Goal: Information Seeking & Learning: Learn about a topic

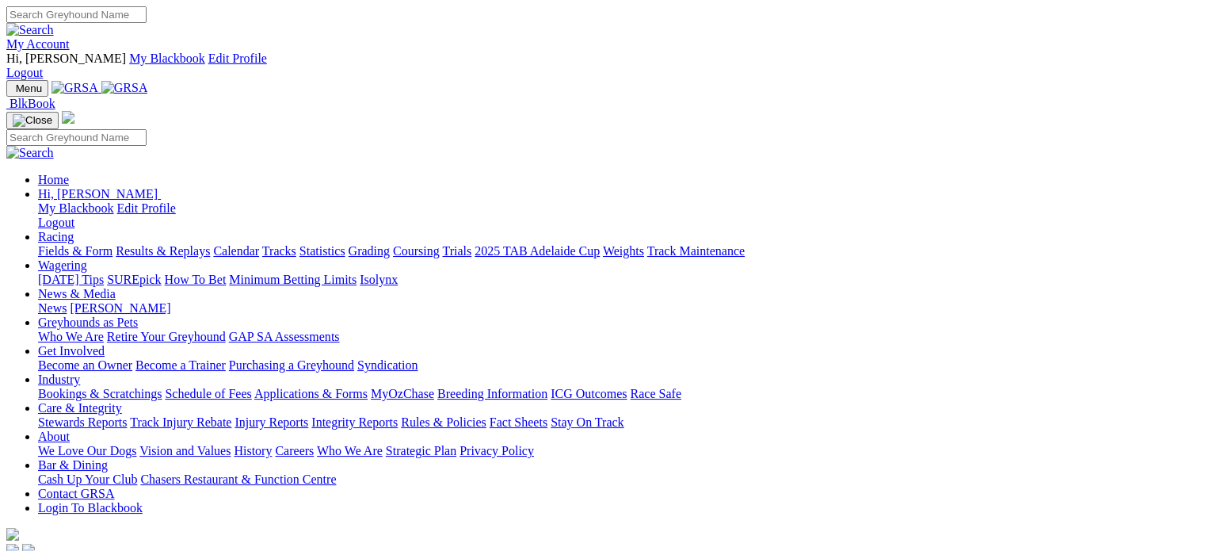
click at [74, 230] on link "Racing" at bounding box center [56, 236] width 36 height 13
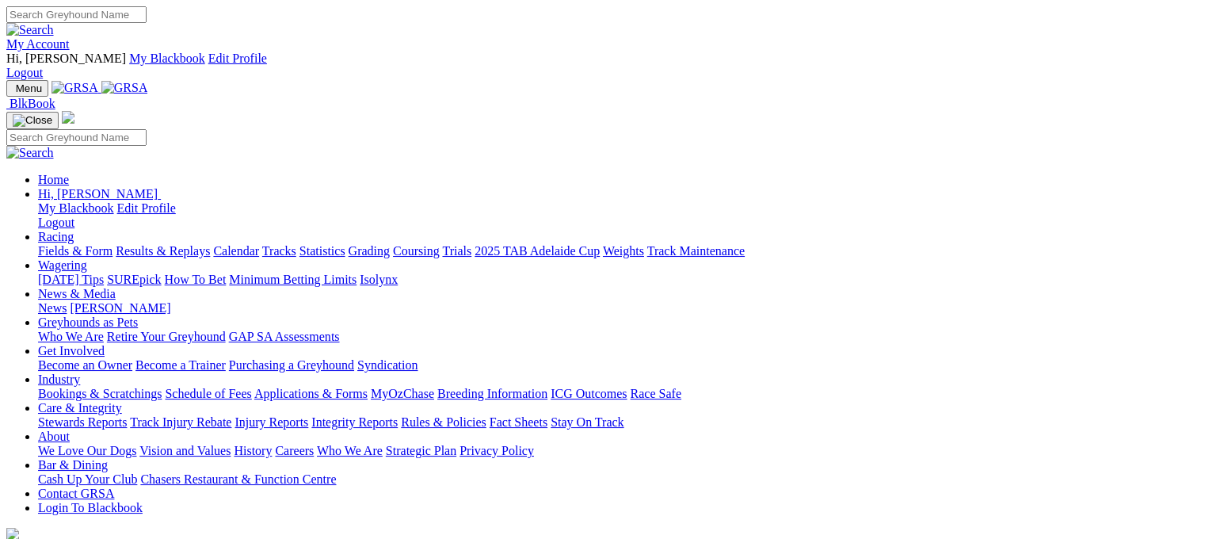
click at [56, 244] on link "Fields & Form" at bounding box center [75, 250] width 74 height 13
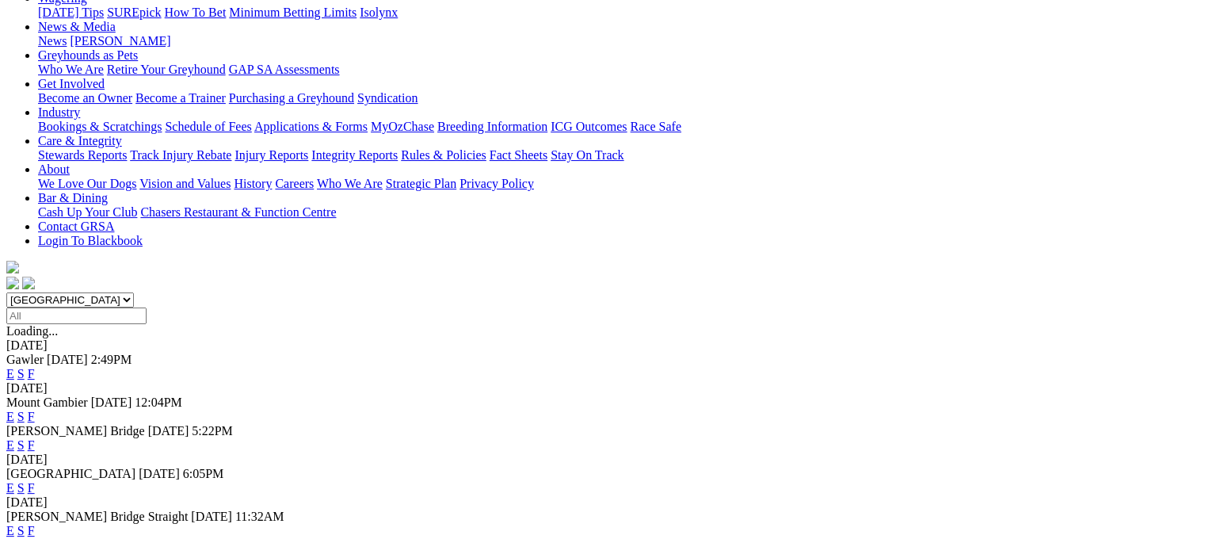
scroll to position [396, 0]
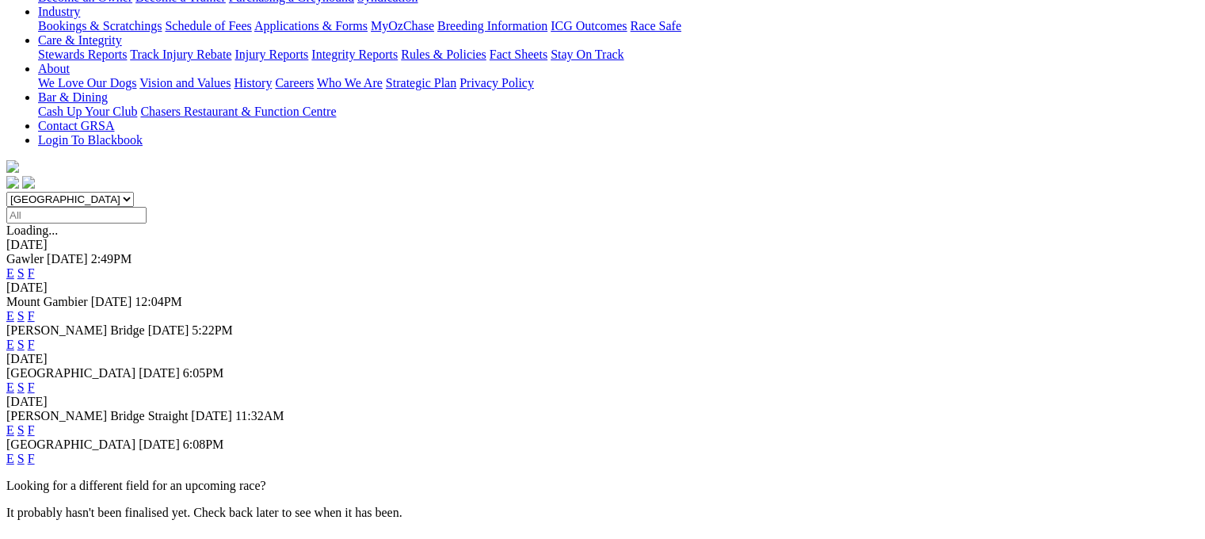
click at [35, 423] on link "F" at bounding box center [31, 429] width 7 height 13
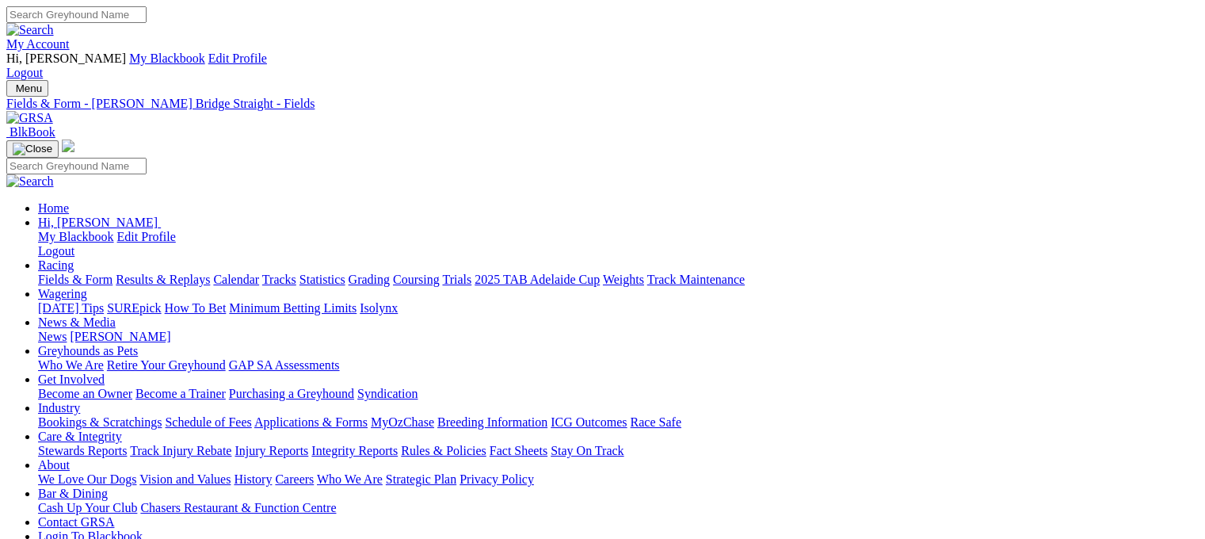
click at [67, 273] on link "Fields & Form" at bounding box center [75, 279] width 74 height 13
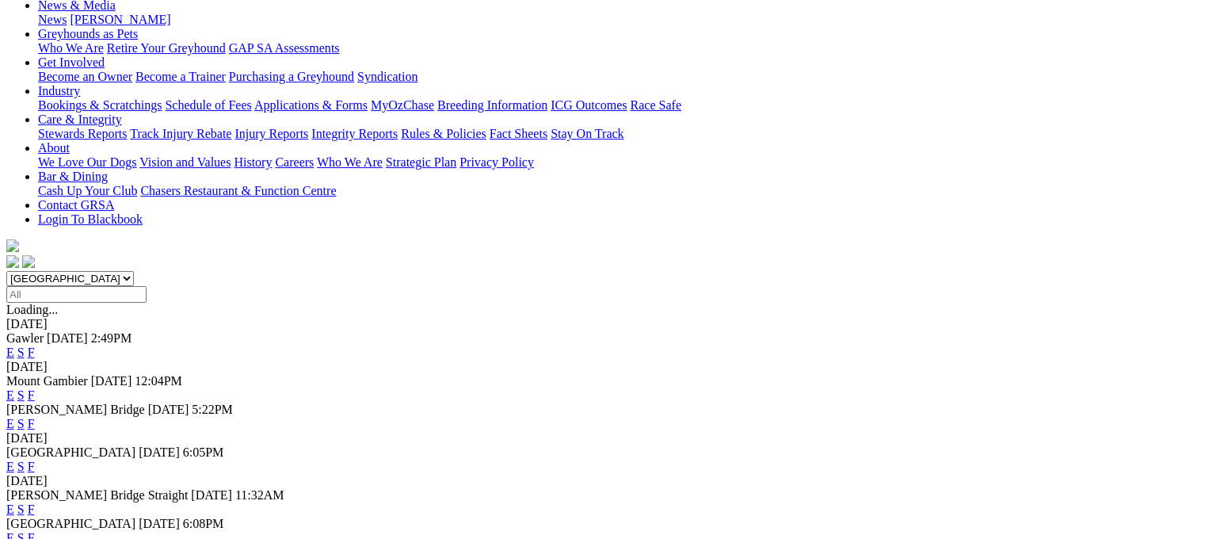
scroll to position [317, 0]
click at [14, 502] on link "E" at bounding box center [10, 508] width 8 height 13
